Goal: Check status: Check status

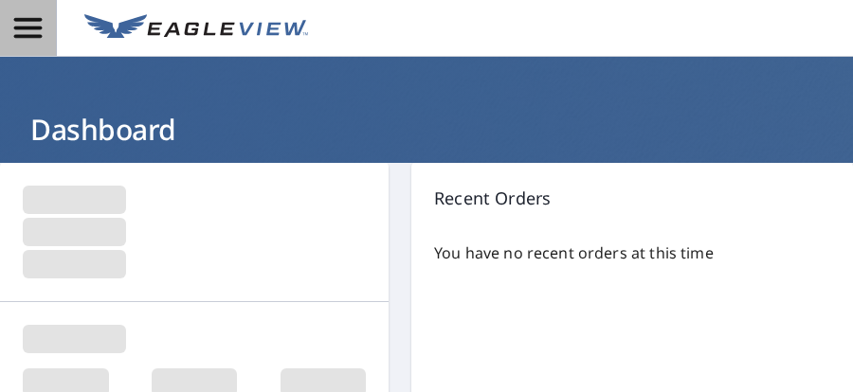
click at [44, 20] on icon "button" at bounding box center [27, 27] width 33 height 33
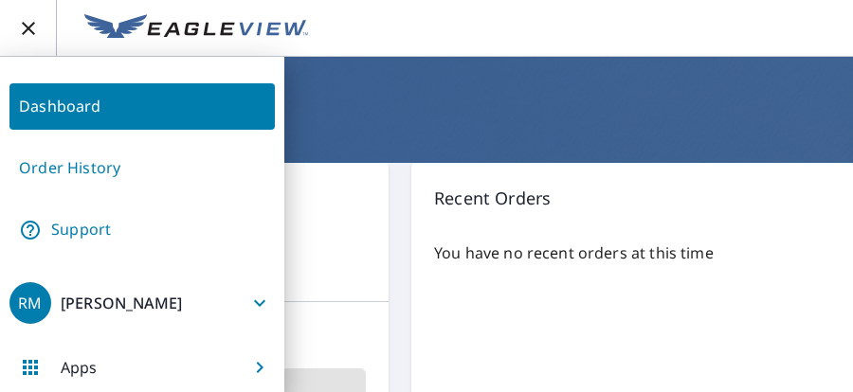
click at [85, 168] on link "Order History" at bounding box center [141, 168] width 265 height 46
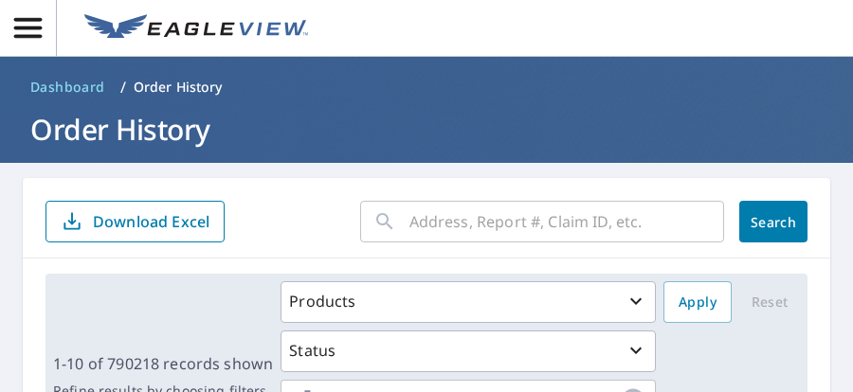
click at [596, 231] on input "text" at bounding box center [566, 221] width 315 height 53
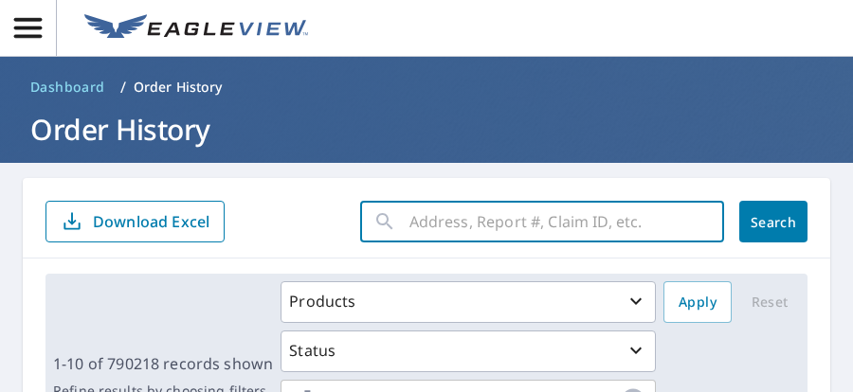
paste input "0390x769z"
type input "0390x769z"
click button "Search" at bounding box center [773, 222] width 68 height 42
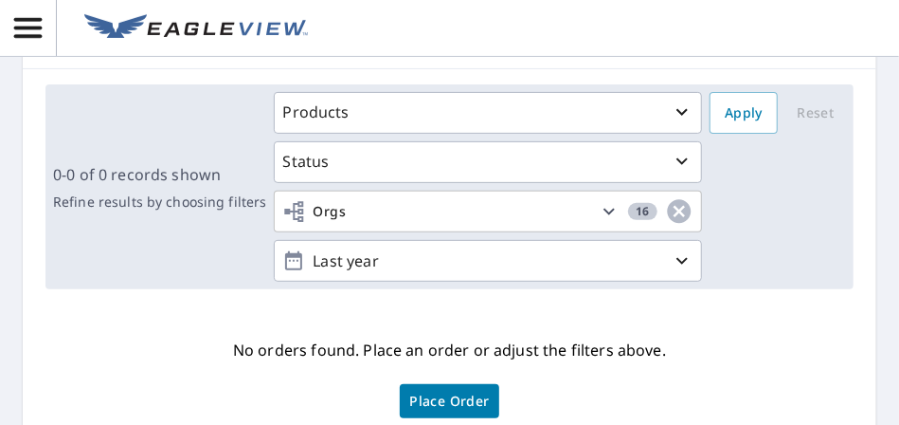
scroll to position [95, 0]
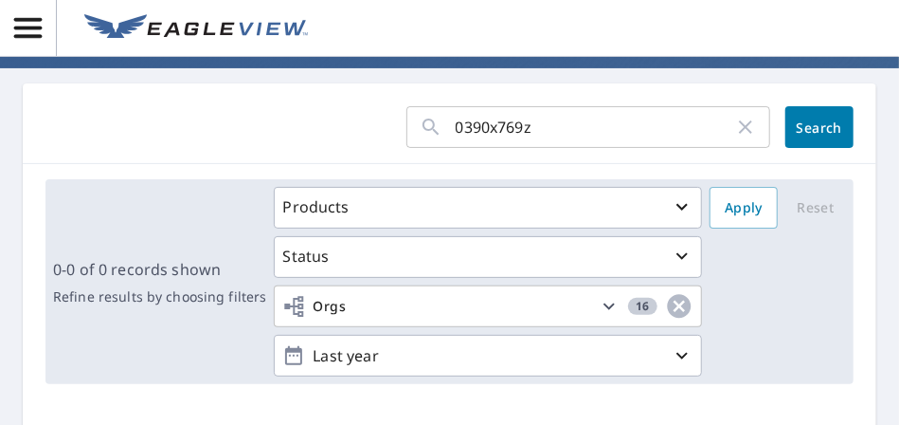
click at [801, 128] on span "Search" at bounding box center [820, 127] width 38 height 18
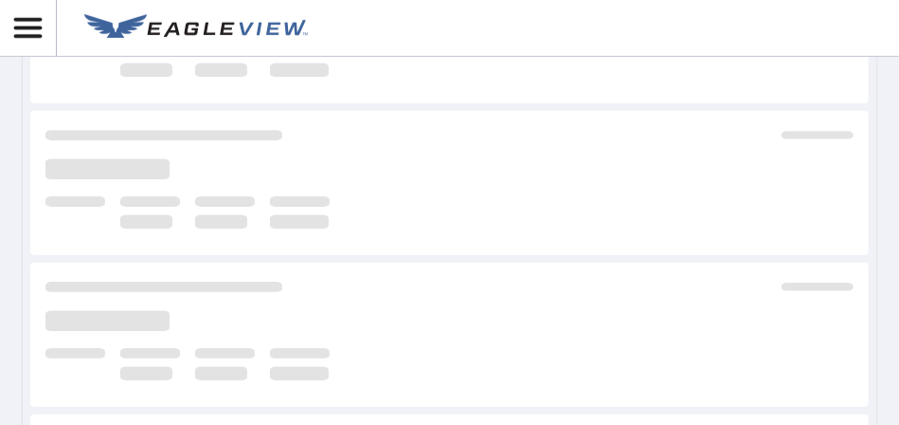
scroll to position [474, 0]
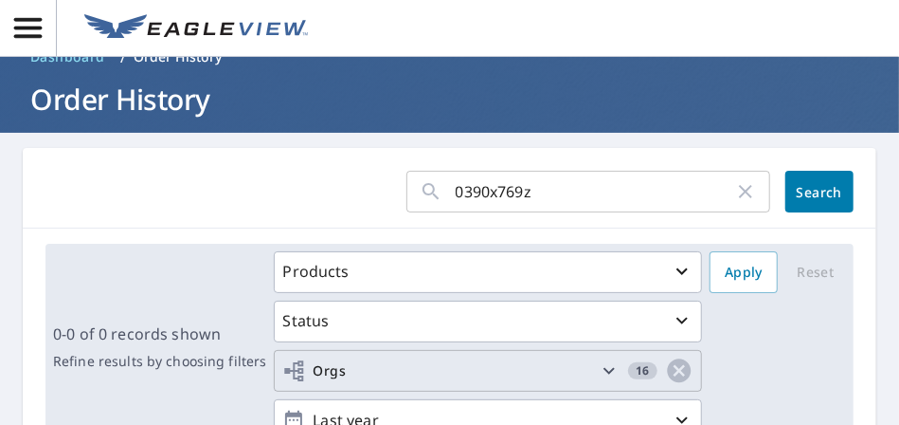
scroll to position [17, 0]
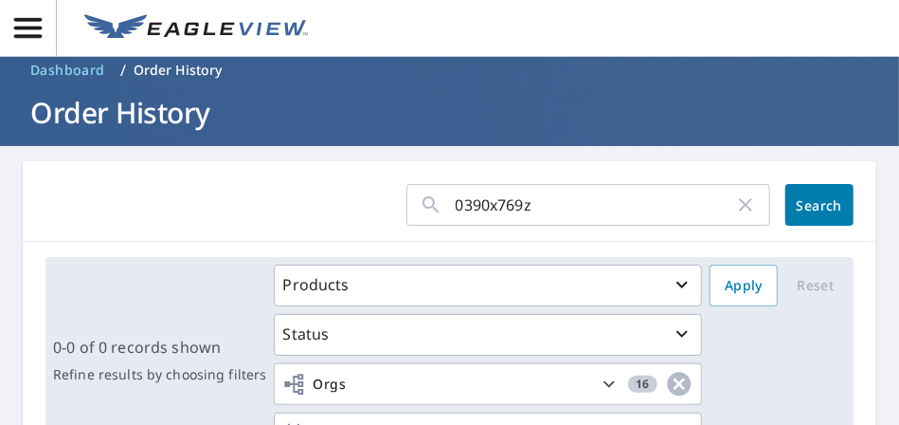
click at [362, 196] on form "0390x769z ​ Search" at bounding box center [449, 205] width 808 height 42
click at [809, 215] on button "Search" at bounding box center [820, 205] width 68 height 42
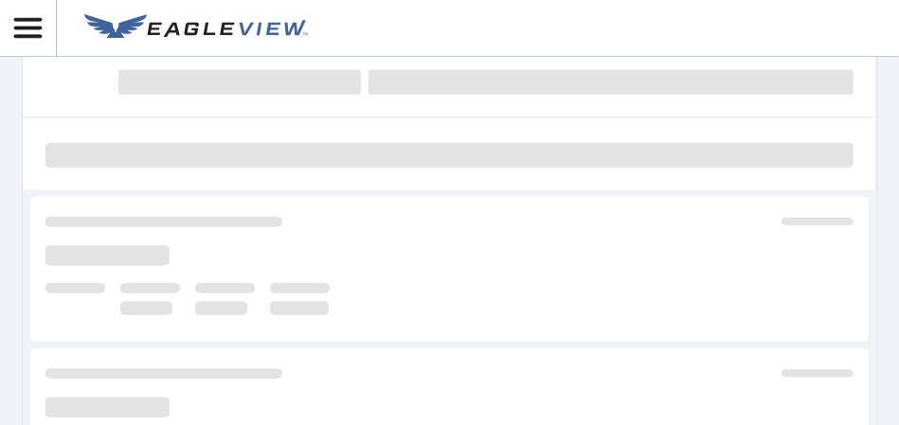
scroll to position [139, 0]
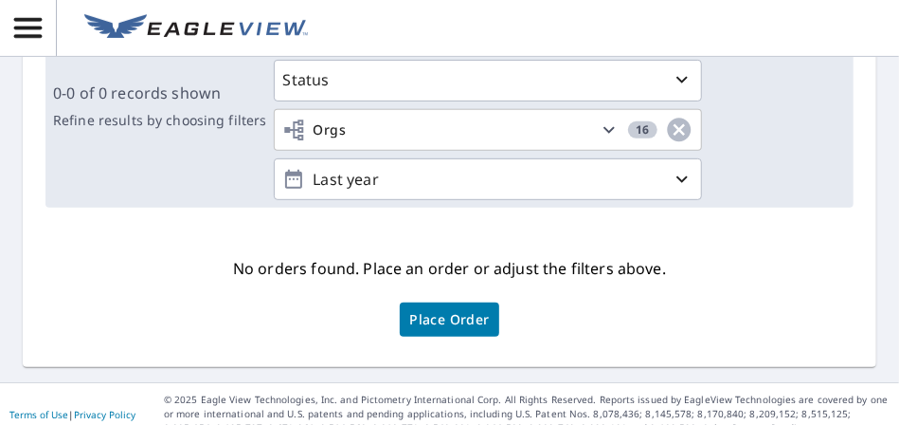
scroll to position [290, 0]
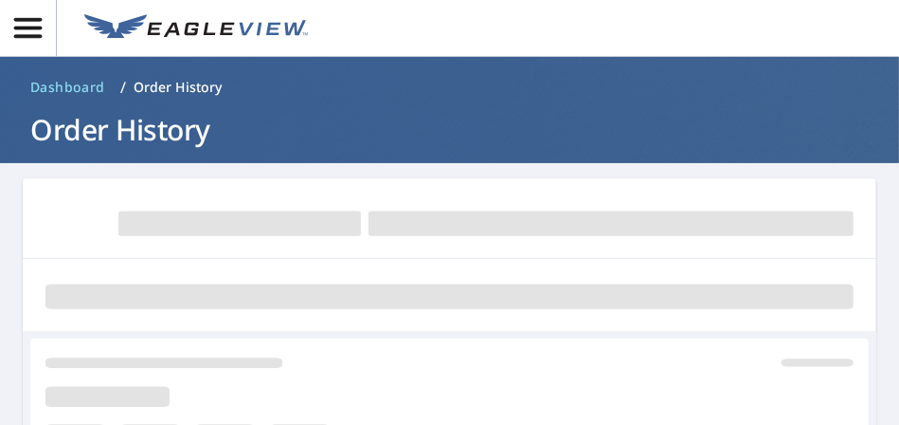
click at [654, 24] on header at bounding box center [449, 28] width 899 height 57
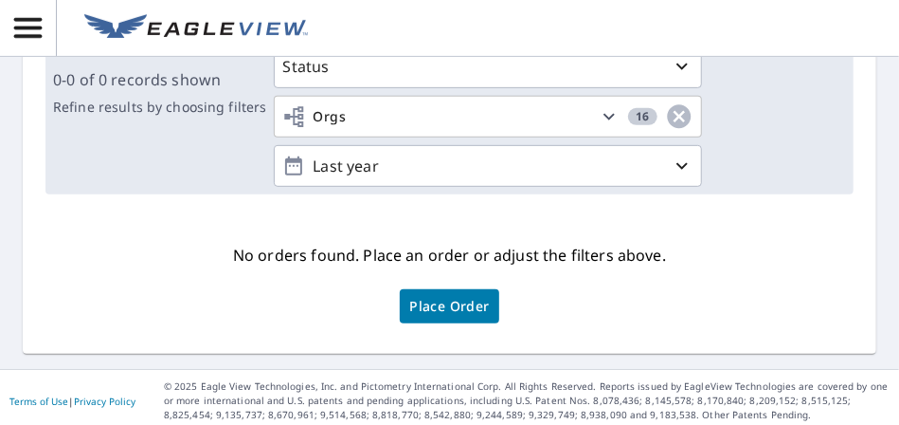
scroll to position [190, 0]
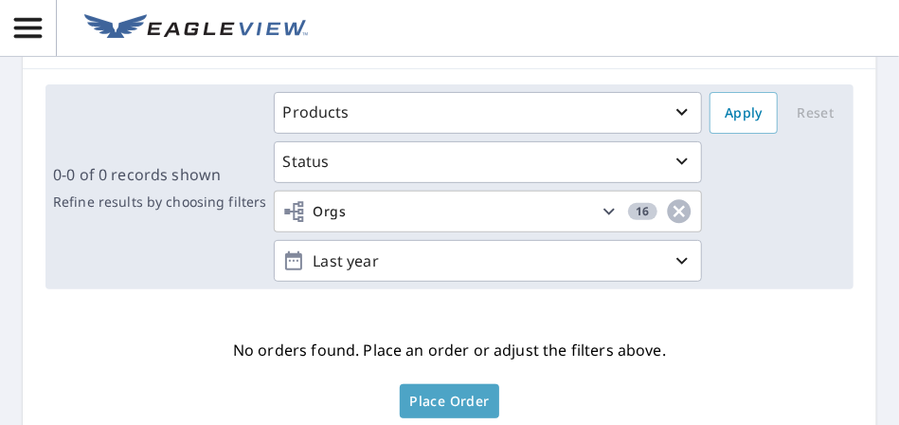
click at [457, 402] on span "Place Order" at bounding box center [449, 400] width 80 height 9
